Goal: Ask a question

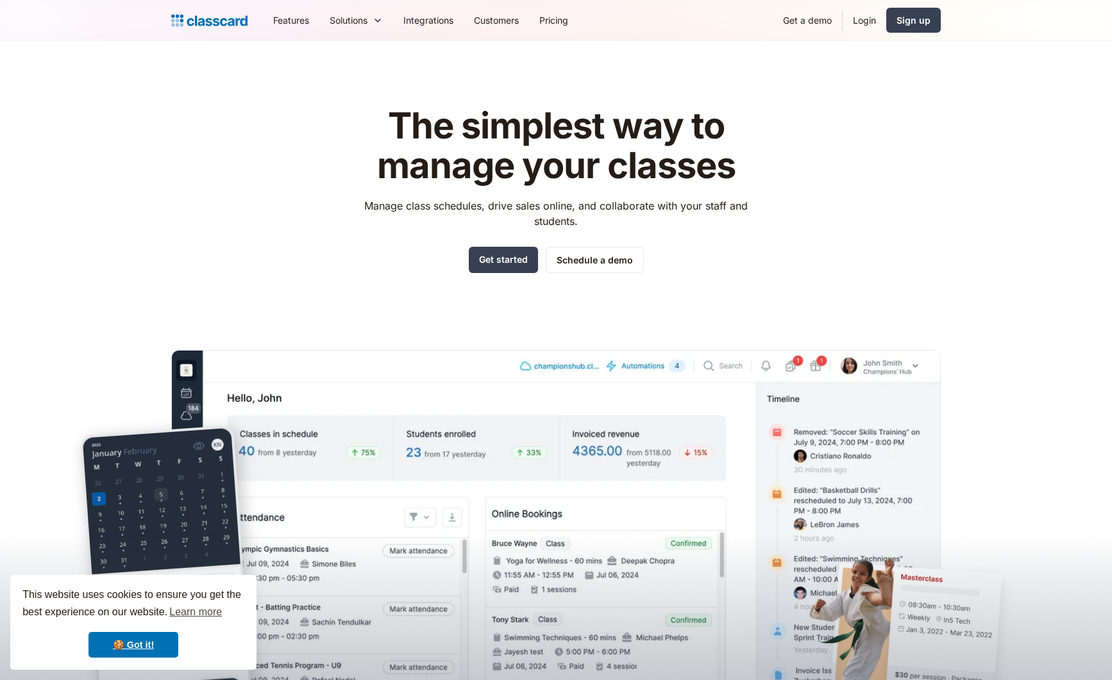
scroll to position [4035, 0]
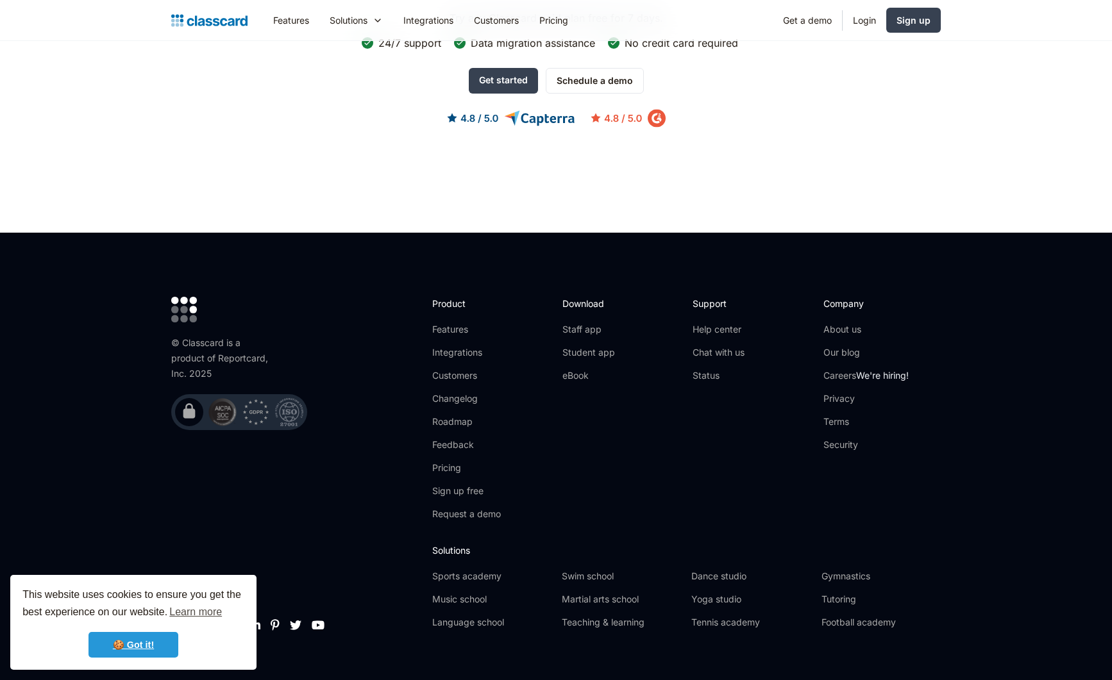
click at [151, 649] on link "🍪 Got it!" at bounding box center [134, 645] width 90 height 26
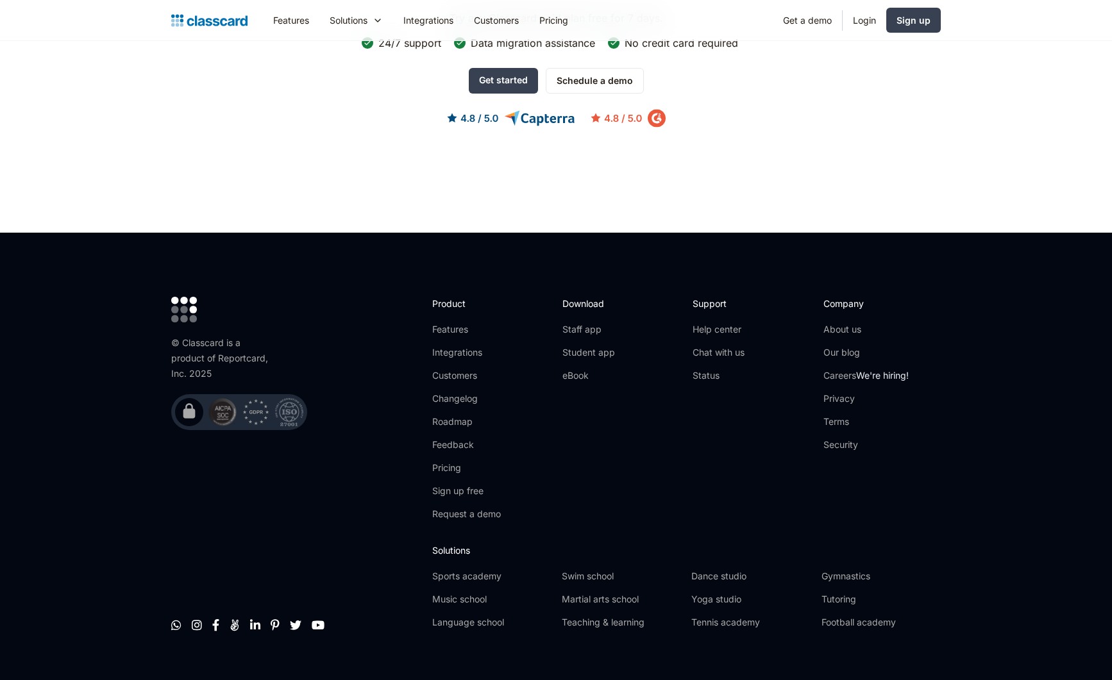
click at [792, 414] on div "Support Help center Chat with us Status" at bounding box center [751, 414] width 117 height 234
click at [713, 346] on link "Chat with us" at bounding box center [719, 352] width 52 height 13
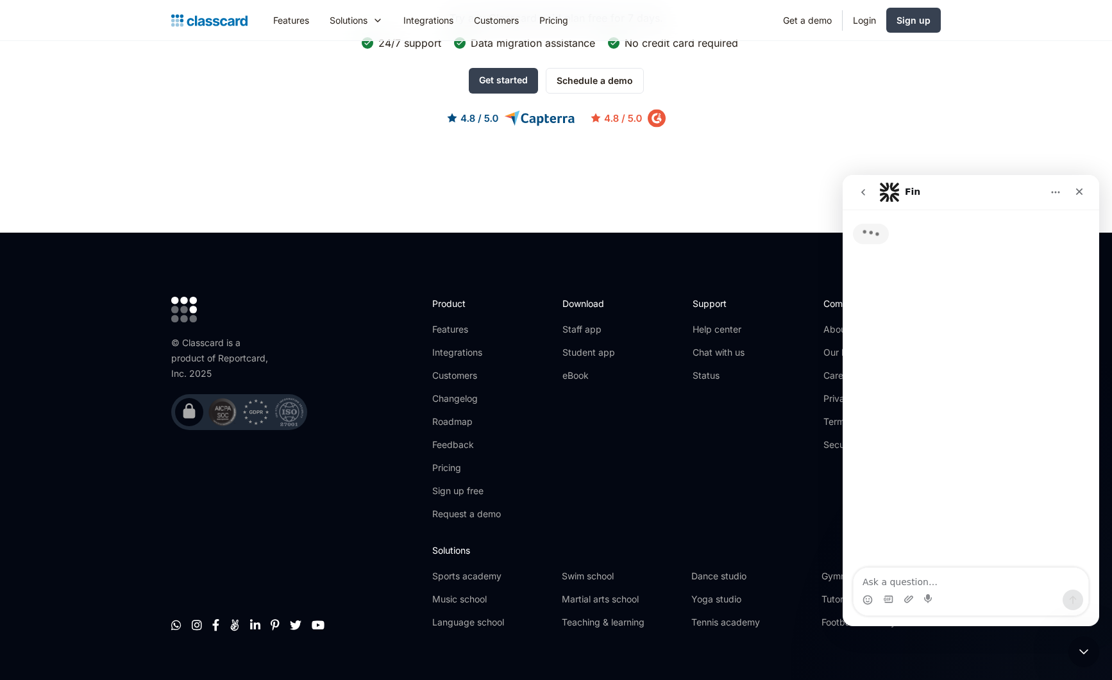
scroll to position [0, 0]
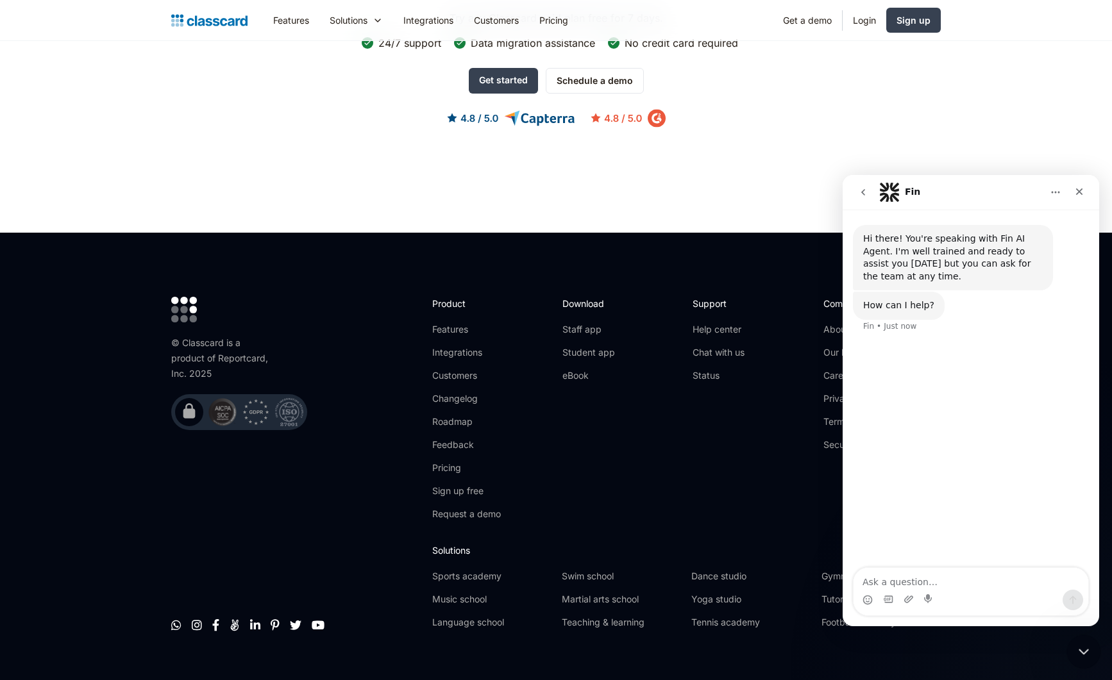
click at [1085, 644] on icon "Close Intercom Messenger" at bounding box center [1081, 650] width 15 height 15
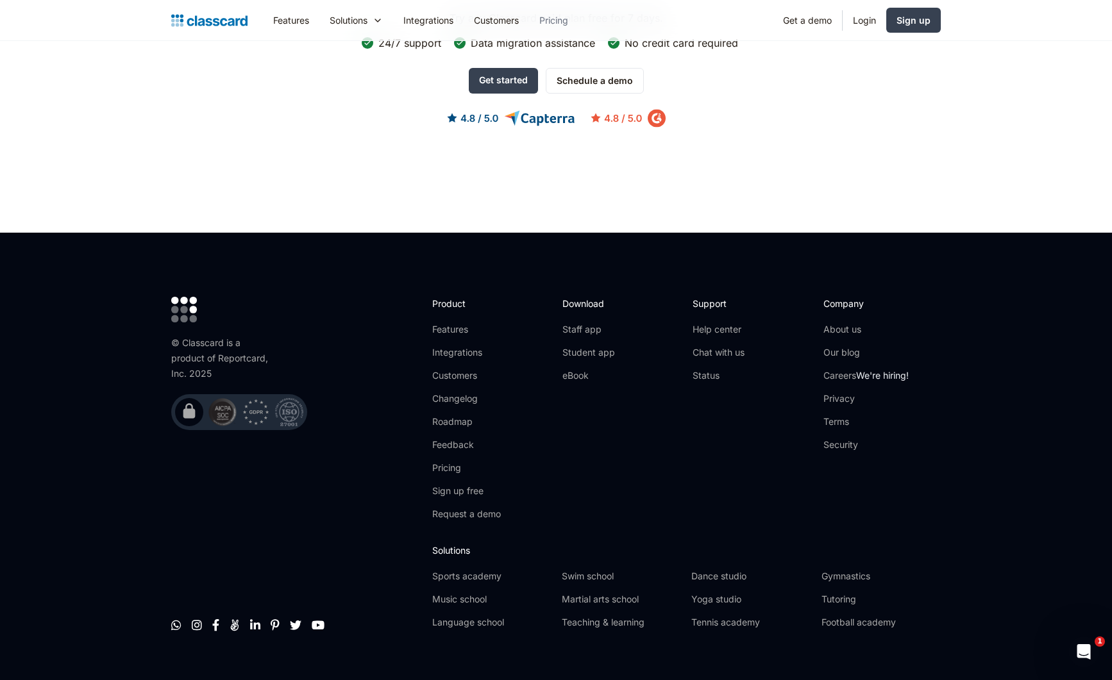
click at [564, 17] on link "Pricing" at bounding box center [553, 20] width 49 height 29
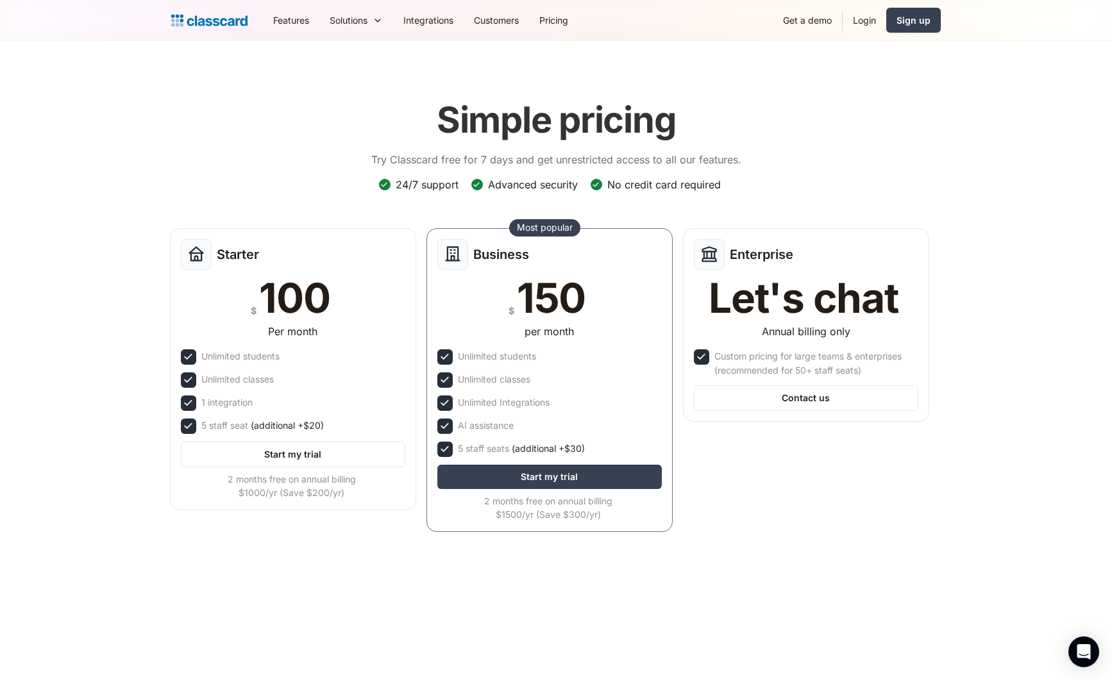
click at [1070, 645] on div "Open Intercom Messenger" at bounding box center [1083, 652] width 31 height 31
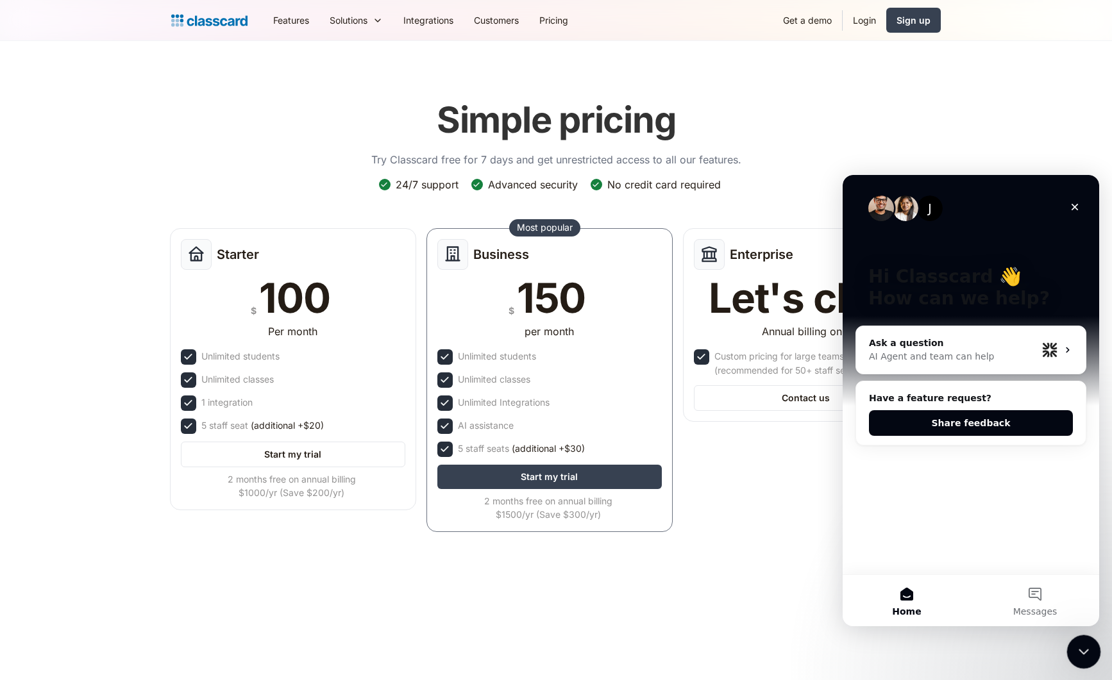
click at [1083, 644] on icon "Close Intercom Messenger" at bounding box center [1081, 650] width 15 height 15
